Goal: Information Seeking & Learning: Learn about a topic

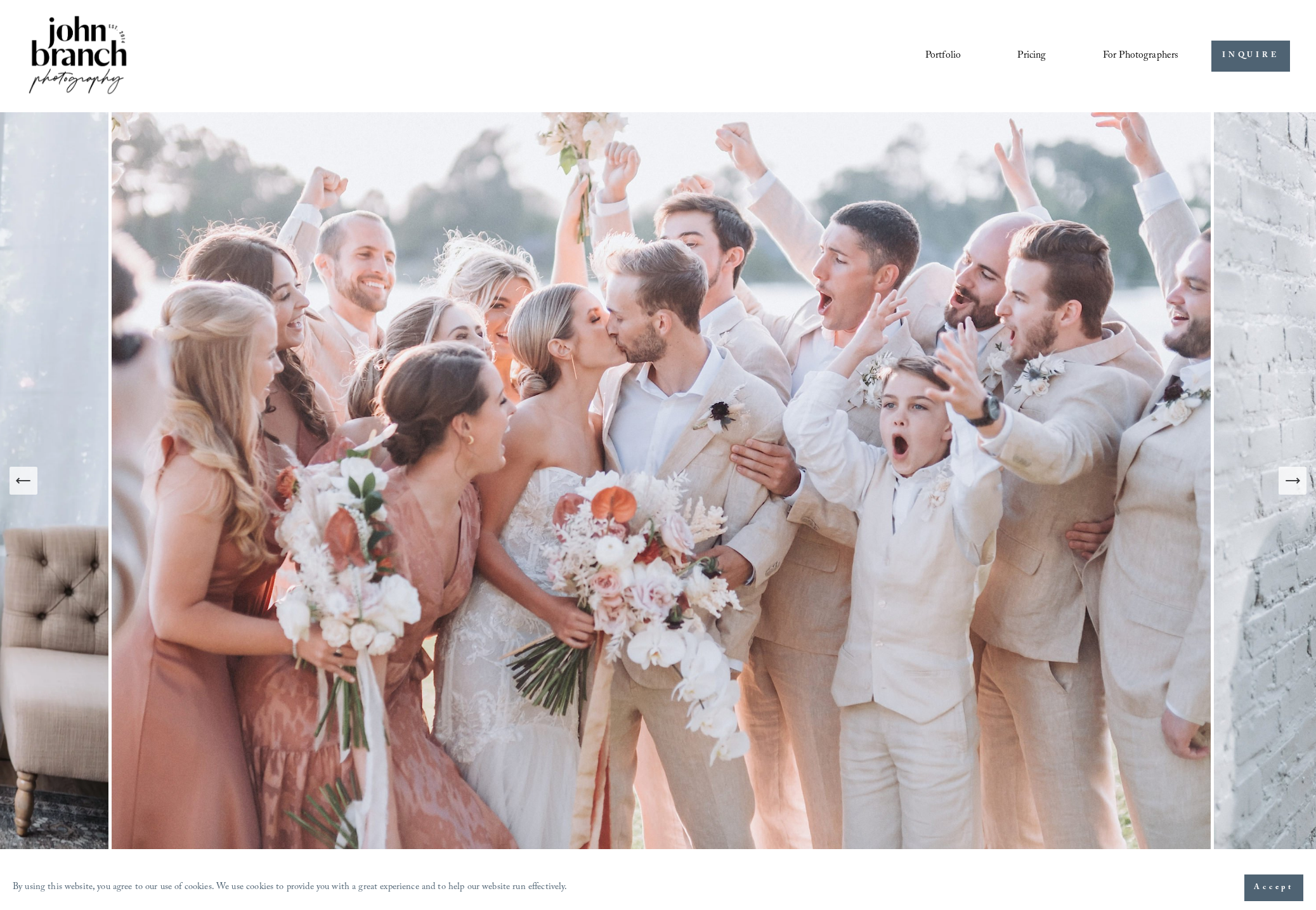
click at [1028, 53] on link "Pricing" at bounding box center [1031, 55] width 29 height 21
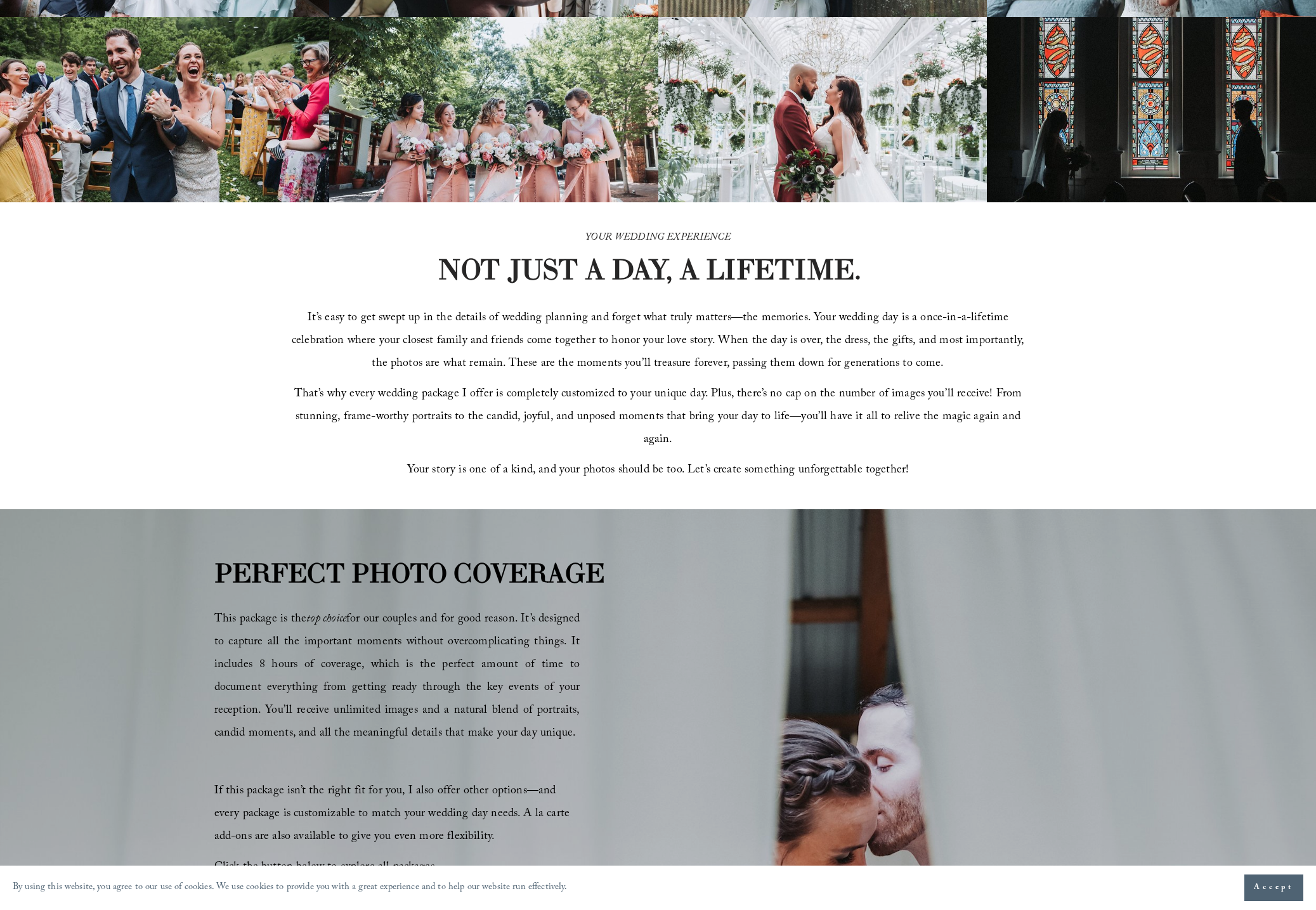
scroll to position [289, 0]
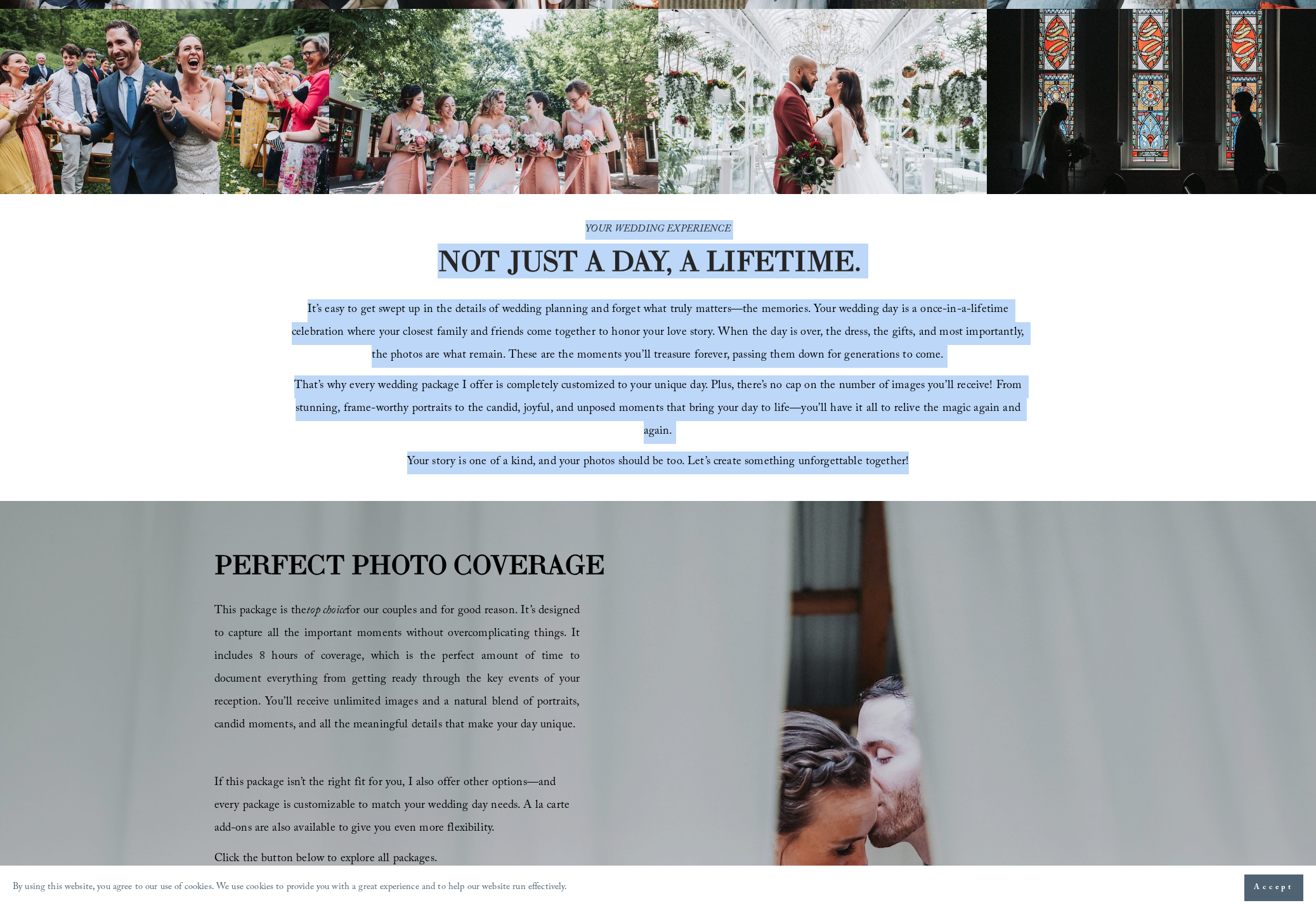
drag, startPoint x: 586, startPoint y: 226, endPoint x: 944, endPoint y: 468, distance: 432.1
click at [944, 468] on div "YOUR WEDDING EXPERIENCE NOT JUST A DAY, A LIFETIME. It’s easy to get swept up i…" at bounding box center [658, 347] width 1316 height 306
copy div "YOUR WEDDING EXPERIENCE NOT JUST A DAY, A LIFETIME. It’s easy to get swept up i…"
